Goal: Task Accomplishment & Management: Complete application form

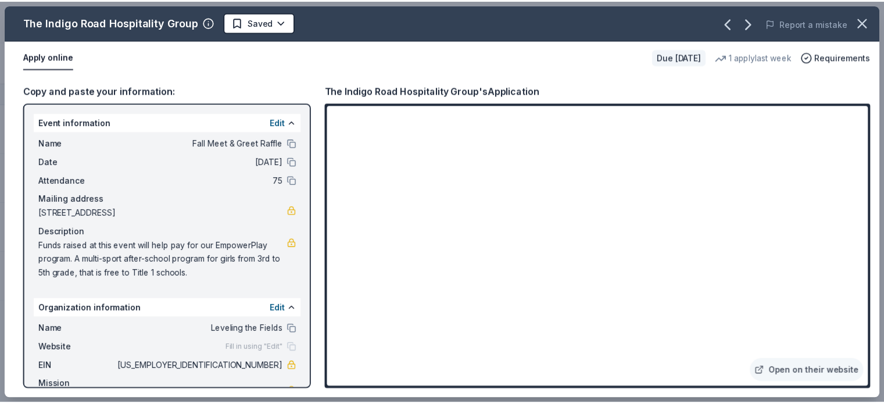
scroll to position [77, 0]
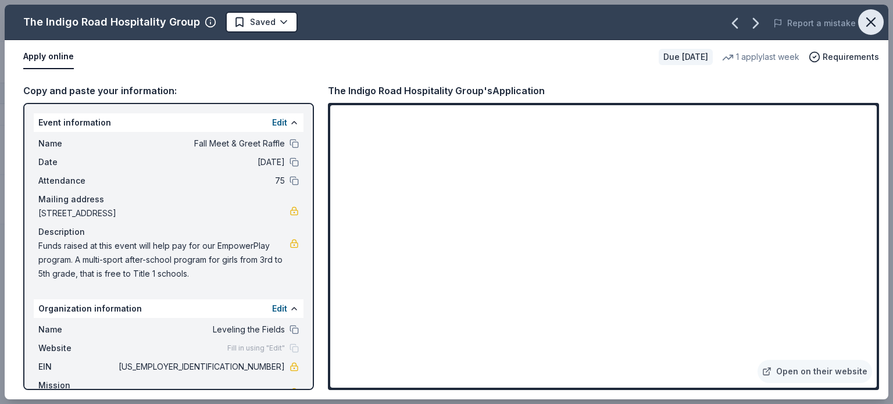
click at [877, 22] on icon "button" at bounding box center [871, 22] width 16 height 16
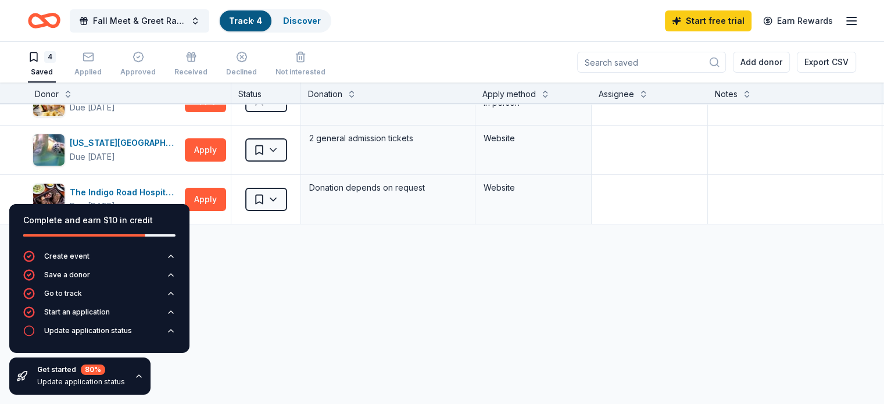
click at [262, 21] on link "Track · 4" at bounding box center [245, 21] width 33 height 10
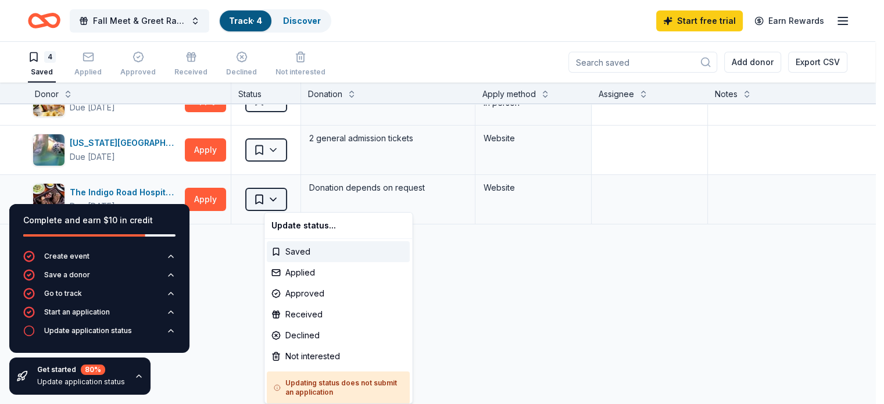
click at [283, 202] on html "Fall Meet & Greet Raffle Track · 4 Discover Start free trial Earn Rewards 4 Sav…" at bounding box center [442, 202] width 884 height 404
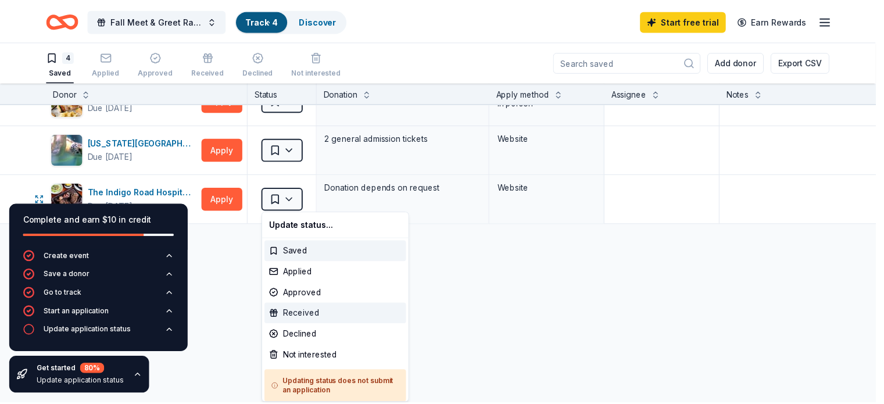
scroll to position [2, 0]
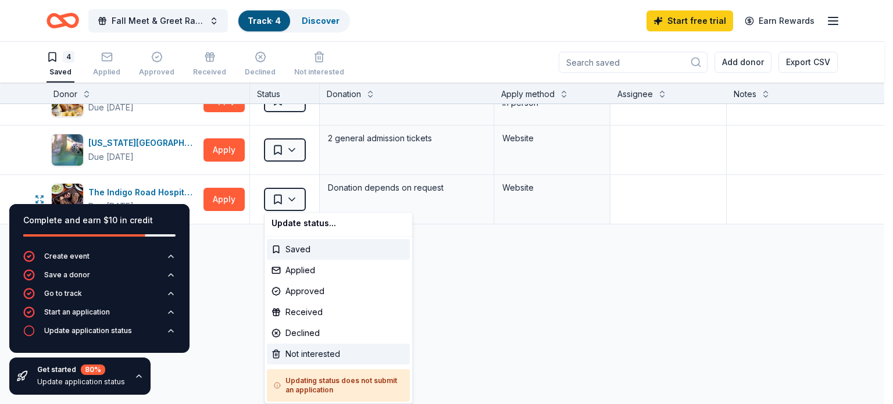
click at [344, 352] on div "Not interested" at bounding box center [338, 354] width 143 height 21
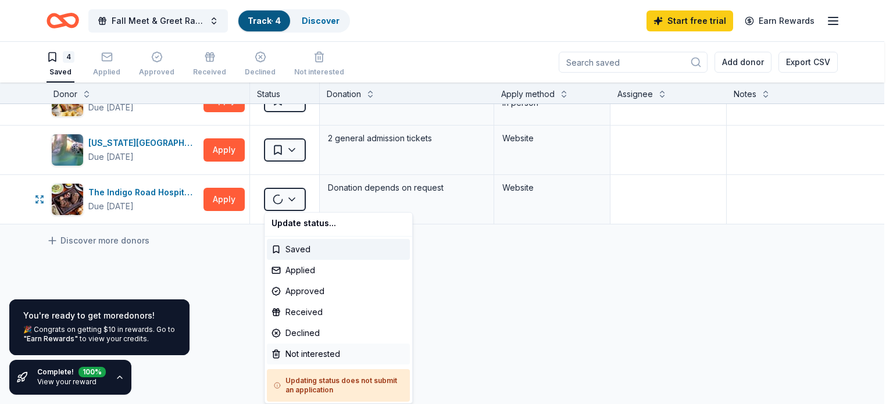
scroll to position [74, 0]
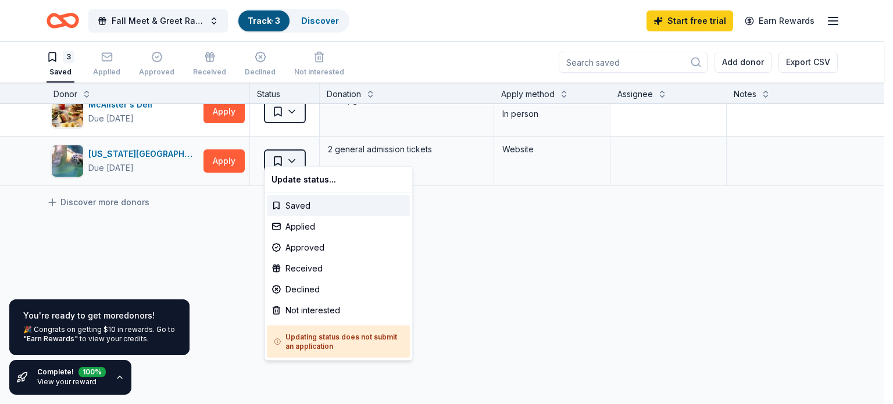
click at [292, 148] on html "Fall Meet & Greet Raffle Track · 3 Discover Start free trial Earn Rewards 3 Sav…" at bounding box center [446, 202] width 893 height 404
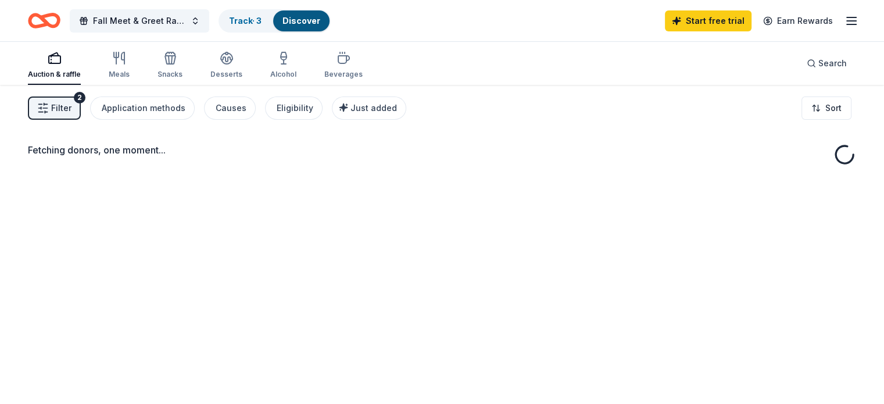
click at [59, 23] on icon "Home" at bounding box center [50, 21] width 18 height 12
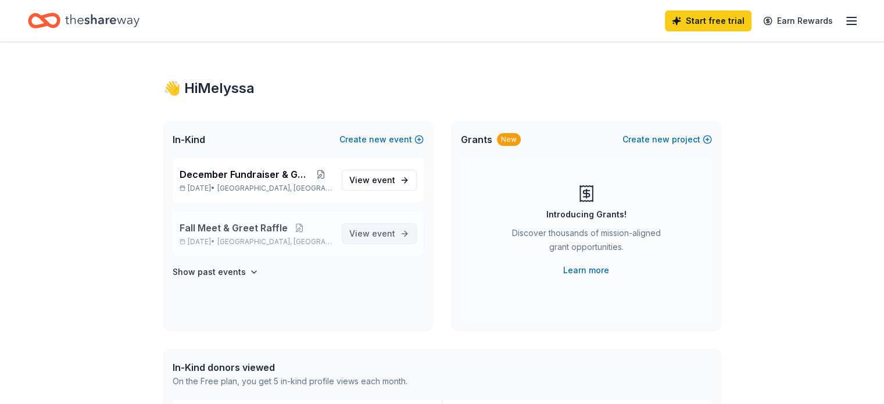
click at [377, 232] on span "event" at bounding box center [383, 233] width 23 height 10
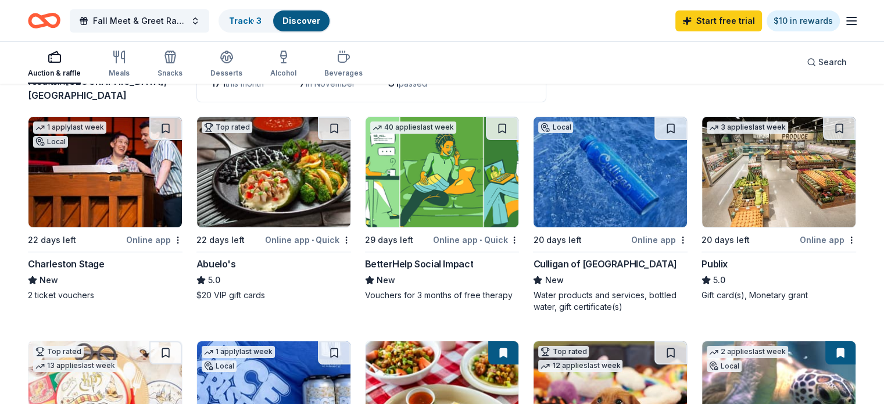
scroll to position [116, 0]
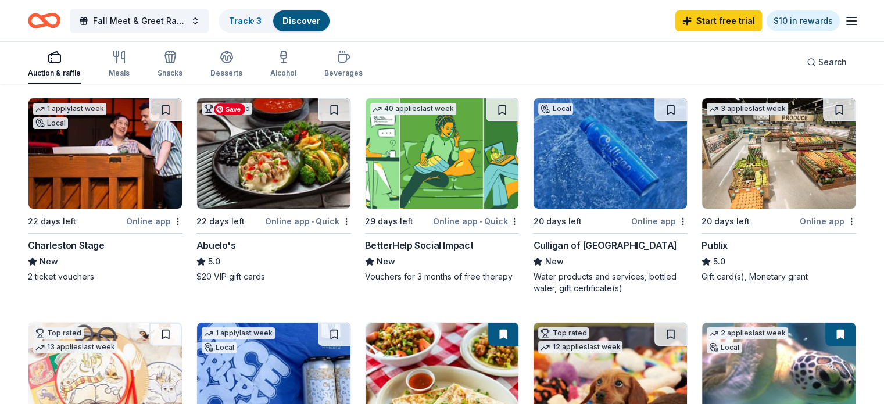
click at [270, 180] on img at bounding box center [273, 153] width 153 height 110
click at [337, 106] on button at bounding box center [334, 109] width 33 height 23
click at [656, 108] on button at bounding box center [671, 109] width 33 height 23
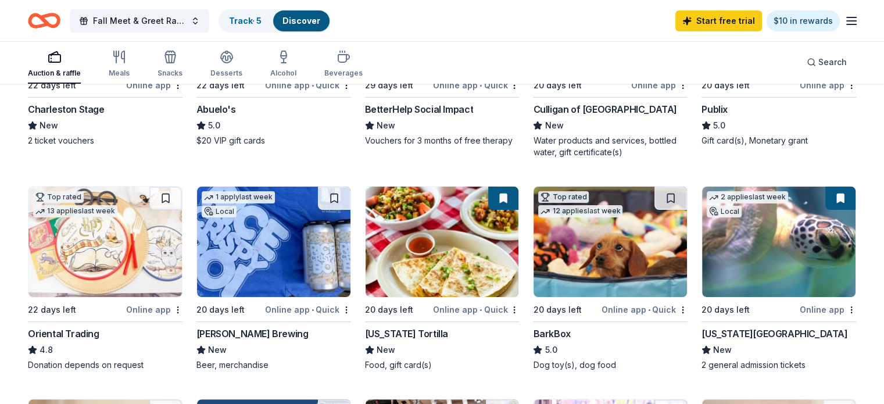
scroll to position [271, 0]
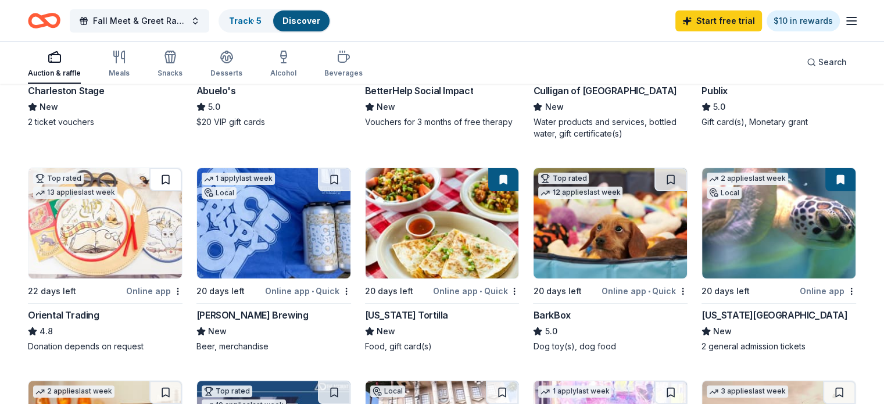
click at [179, 176] on button at bounding box center [165, 179] width 33 height 23
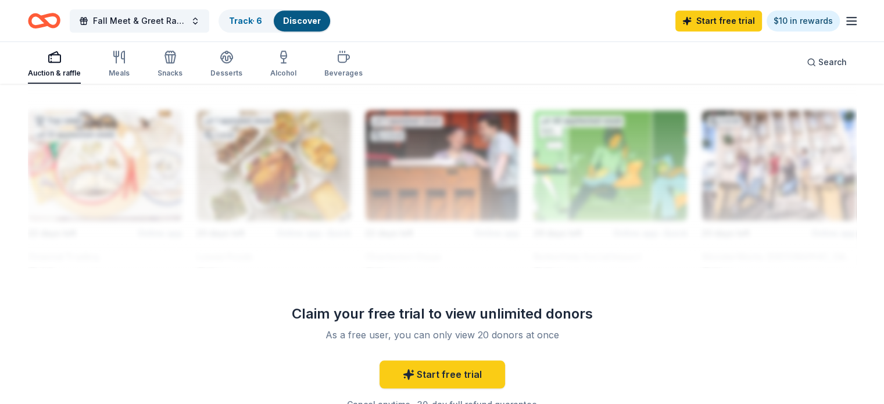
scroll to position [1124, 0]
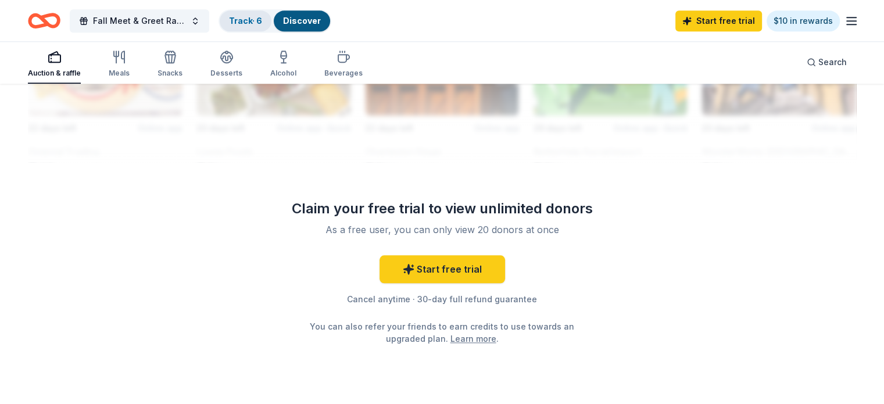
click at [257, 23] on link "Track · 6" at bounding box center [245, 21] width 33 height 10
click at [262, 20] on link "Track · 6" at bounding box center [245, 21] width 33 height 10
click at [262, 18] on link "Track · 6" at bounding box center [245, 21] width 33 height 10
click at [309, 20] on link "Discover" at bounding box center [302, 21] width 38 height 10
click at [272, 22] on div "Track · 6" at bounding box center [246, 20] width 52 height 21
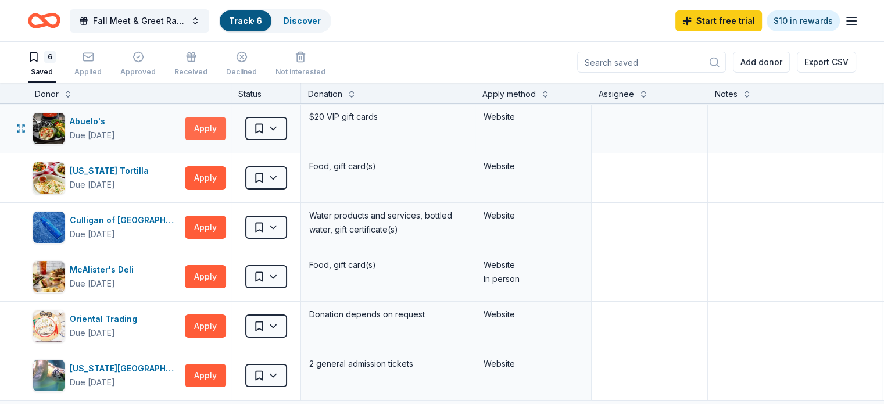
click at [223, 127] on button "Apply" at bounding box center [205, 128] width 41 height 23
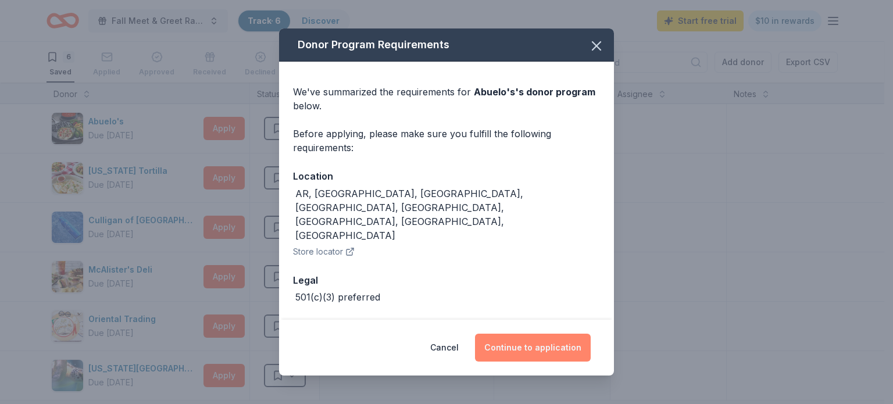
click at [558, 356] on button "Continue to application" at bounding box center [533, 348] width 116 height 28
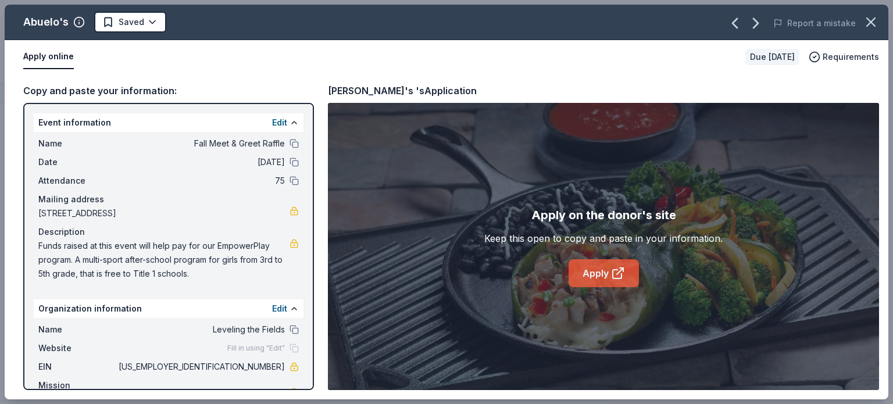
click at [608, 275] on link "Apply" at bounding box center [604, 273] width 70 height 28
